Goal: Task Accomplishment & Management: Manage account settings

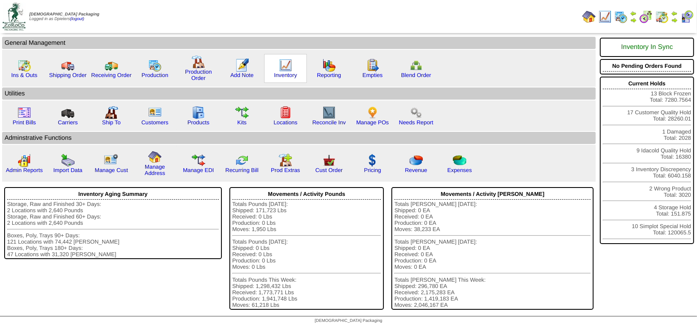
drag, startPoint x: 0, startPoint y: 0, endPoint x: 278, endPoint y: 63, distance: 285.1
click at [279, 63] on img at bounding box center [285, 65] width 13 height 13
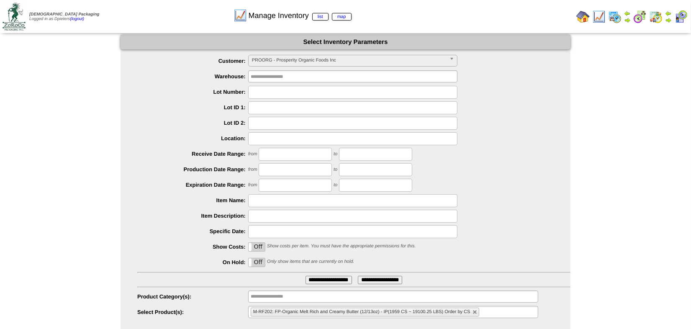
click at [289, 55] on link "PROORG - Prosperity Organic Foods Inc" at bounding box center [352, 61] width 209 height 12
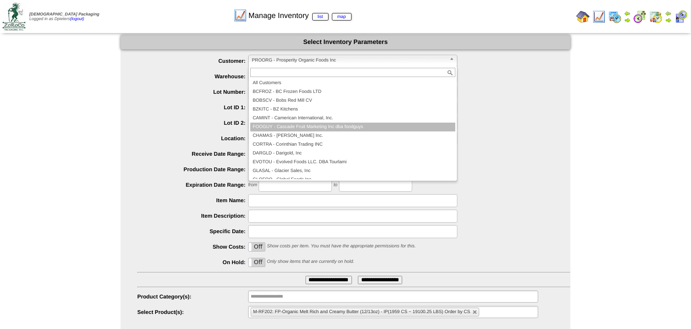
click at [348, 131] on li "FOOGUY - Cascade Fruit Marketing Inc dba foodguys" at bounding box center [352, 127] width 205 height 9
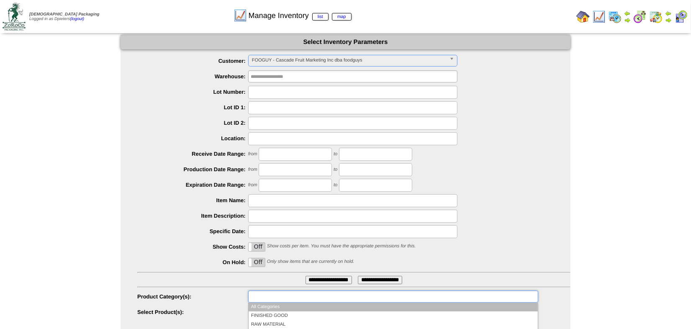
click at [267, 291] on input "text" at bounding box center [278, 296] width 54 height 10
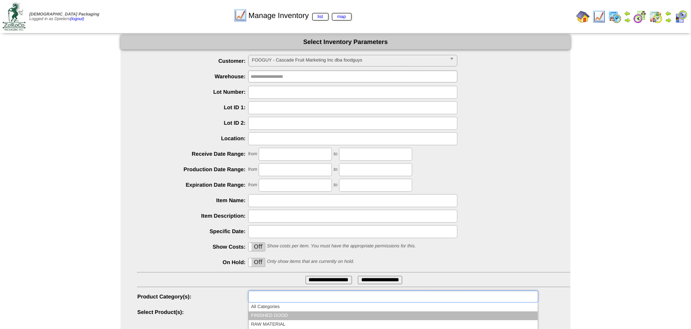
click at [276, 312] on li "FINISHED GOOD" at bounding box center [393, 316] width 289 height 9
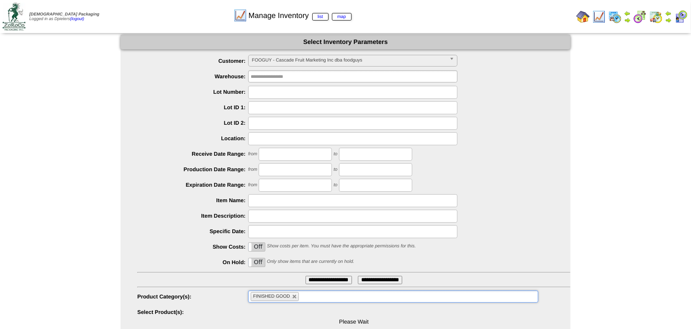
click at [329, 278] on input "**********" at bounding box center [329, 280] width 46 height 8
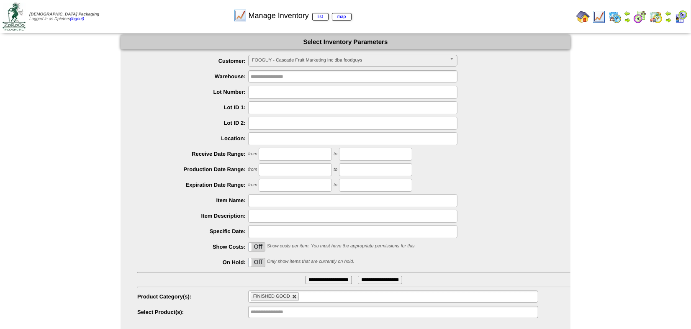
click at [296, 298] on link at bounding box center [294, 296] width 5 height 5
type input "**********"
click at [311, 279] on input "**********" at bounding box center [329, 280] width 46 height 8
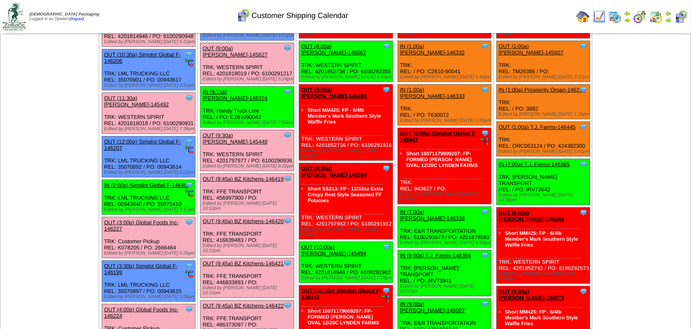
scroll to position [114, 0]
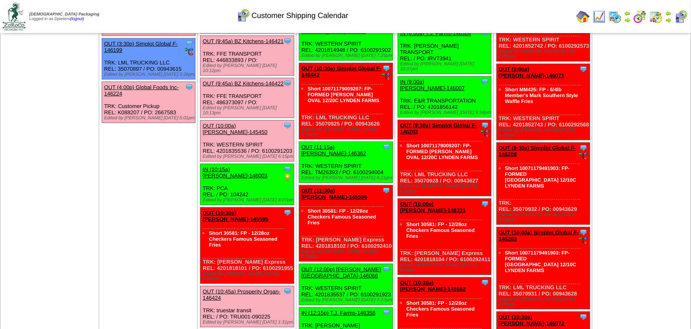
scroll to position [304, 0]
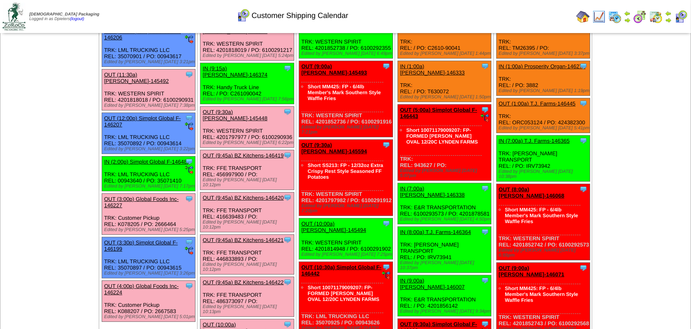
scroll to position [152, 0]
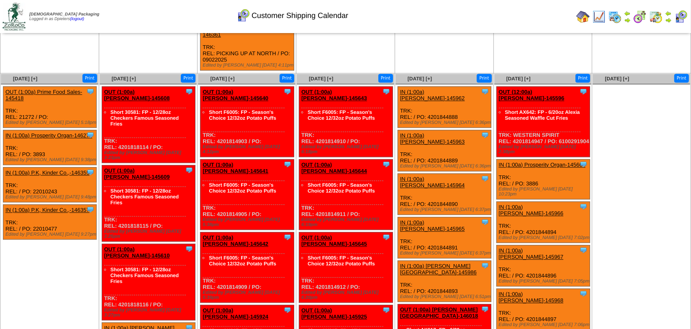
scroll to position [1637, 0]
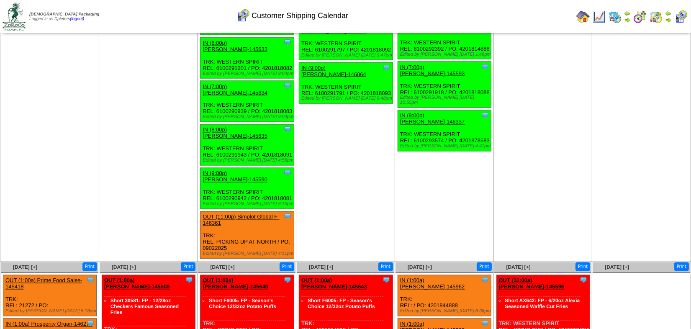
scroll to position [1408, 0]
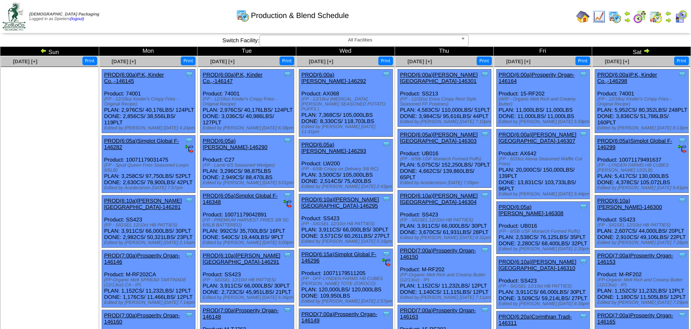
click at [647, 53] on img at bounding box center [647, 50] width 7 height 7
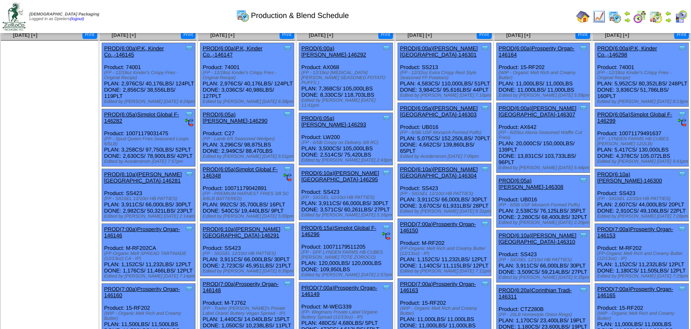
scroll to position [38, 0]
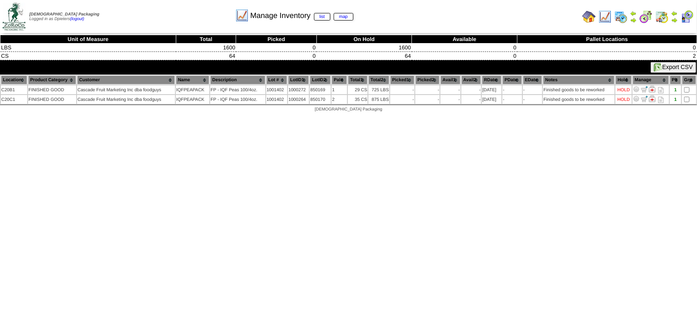
click at [592, 19] on img at bounding box center [589, 16] width 13 height 13
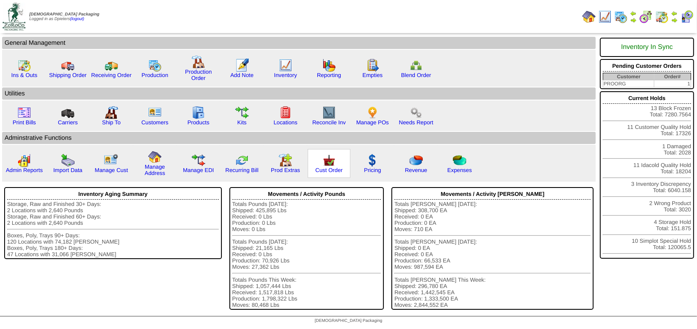
click at [329, 160] on img at bounding box center [328, 160] width 13 height 13
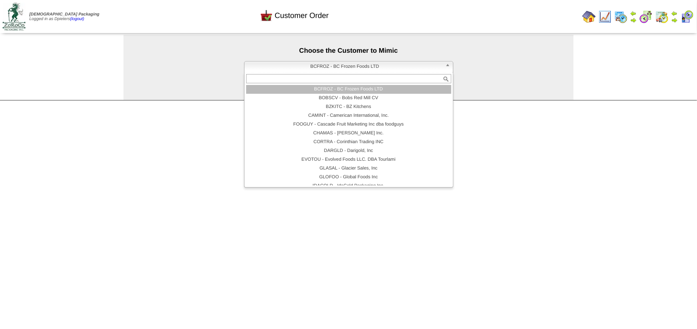
click at [282, 67] on span "BCFROZ - BC Frozen Foods LTD" at bounding box center [345, 67] width 194 height 10
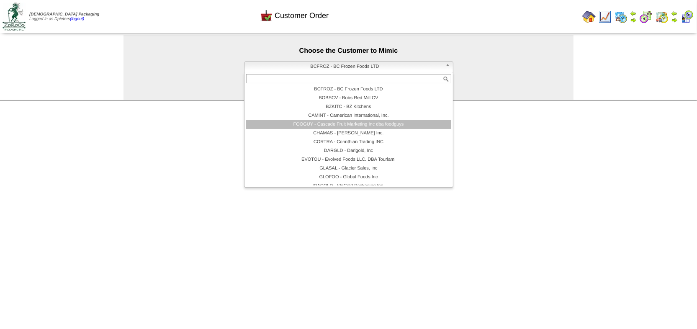
click at [283, 124] on li "FOOGUY - Cascade Fruit Marketing Inc dba foodguys" at bounding box center [348, 124] width 205 height 9
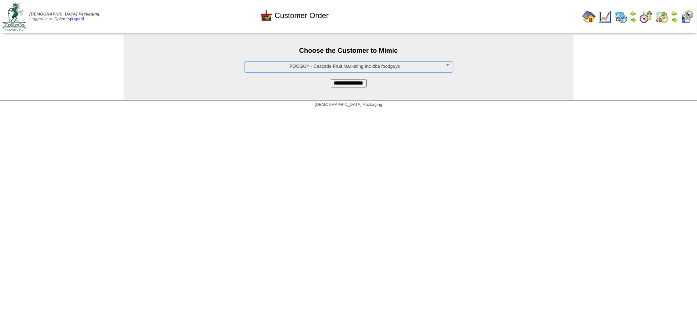
click at [334, 81] on input "**********" at bounding box center [349, 83] width 36 height 8
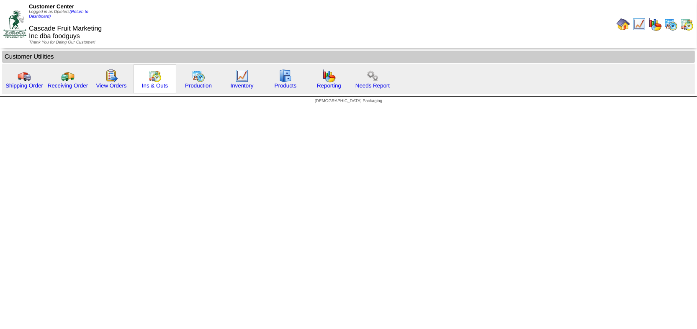
click at [151, 80] on img at bounding box center [154, 75] width 13 height 13
